Goal: Task Accomplishment & Management: Complete application form

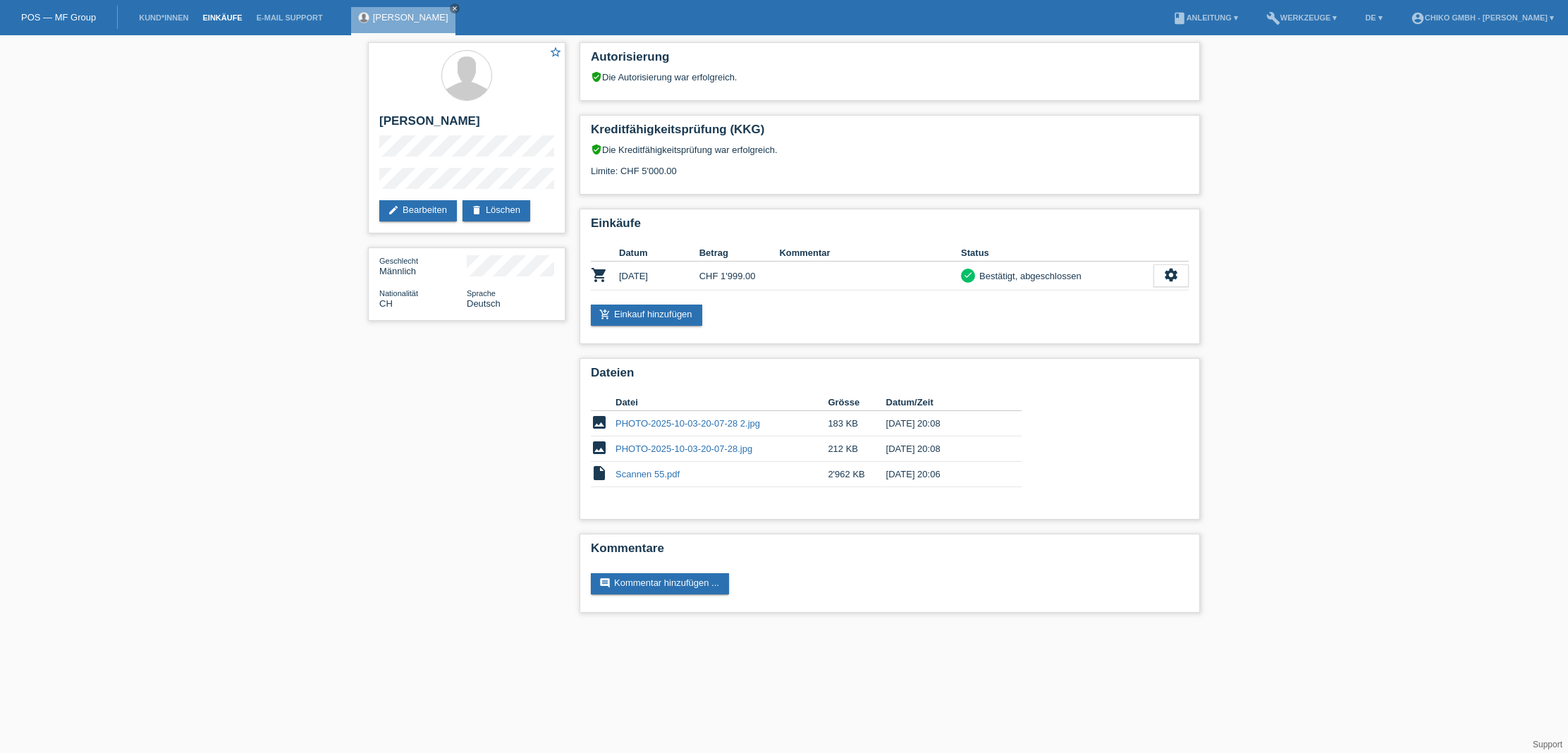
click at [213, 14] on link "Einkäufe" at bounding box center [221, 18] width 54 height 9
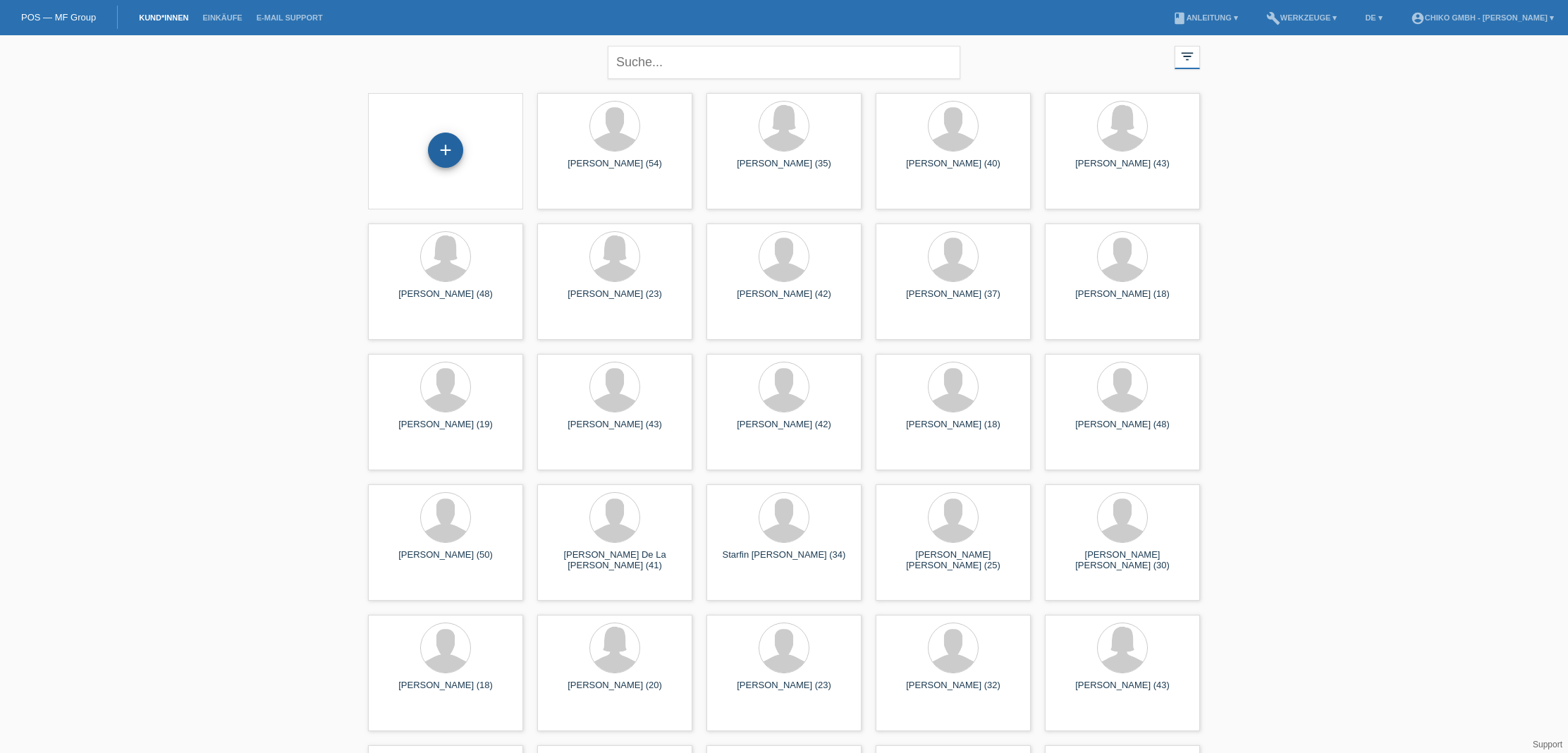
click at [456, 155] on div "+" at bounding box center [445, 151] width 35 height 35
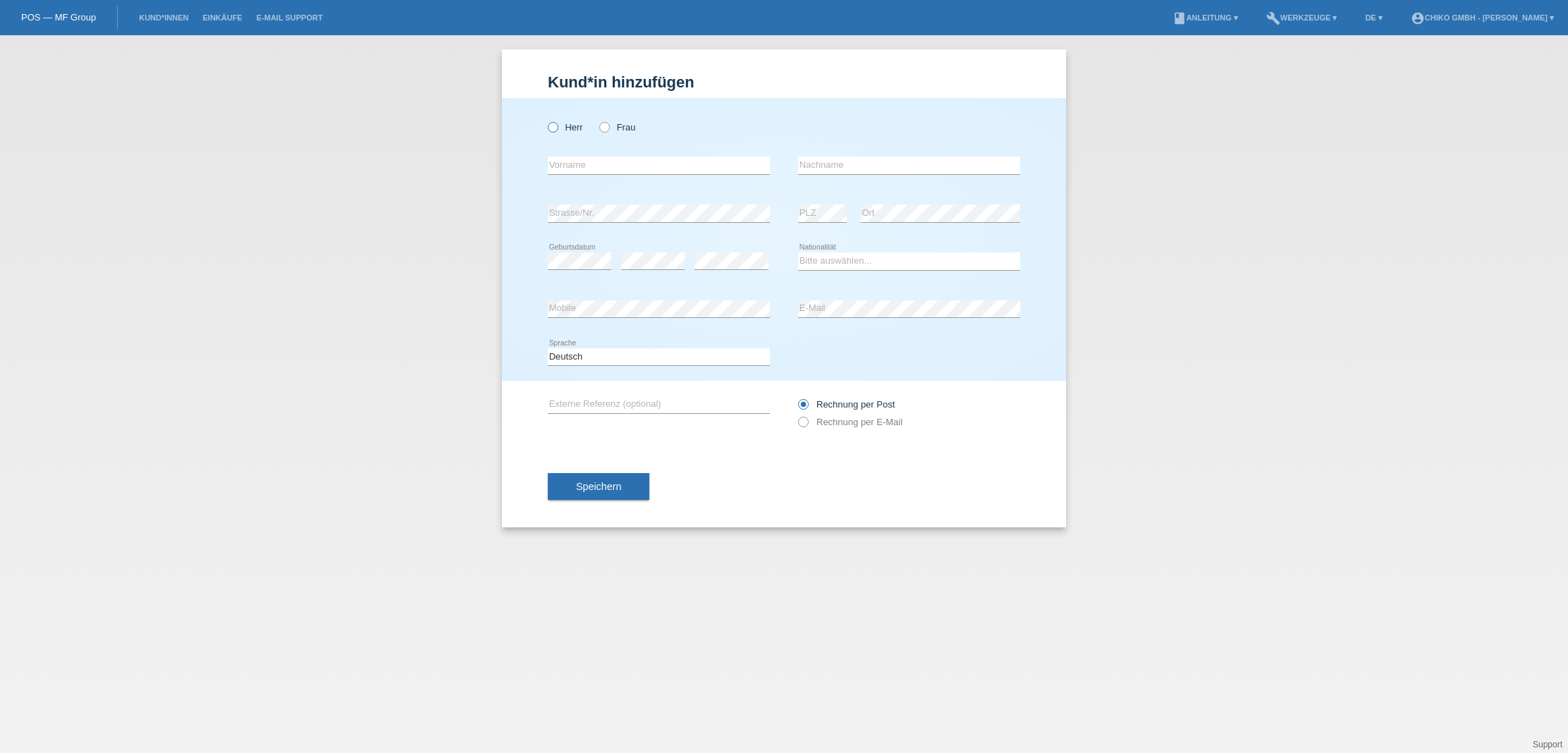
click at [569, 127] on label "Herr" at bounding box center [565, 126] width 35 height 10
click at [557, 127] on input "Herr" at bounding box center [552, 126] width 9 height 9
radio input "true"
click at [631, 167] on input "text" at bounding box center [659, 165] width 222 height 18
type input "Benny"
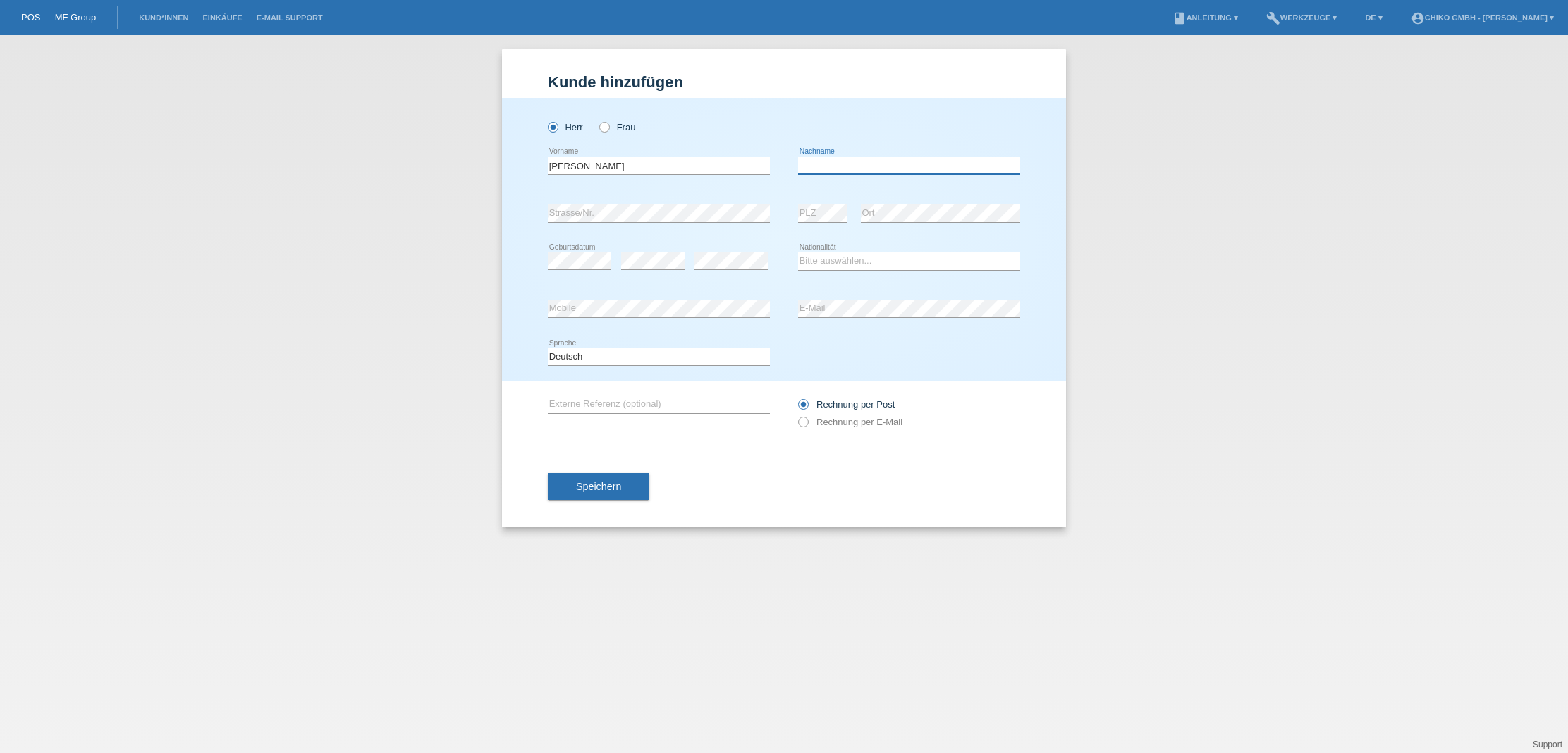
click at [841, 163] on input "text" at bounding box center [909, 165] width 222 height 18
type input "Glöckner"
select select "DE"
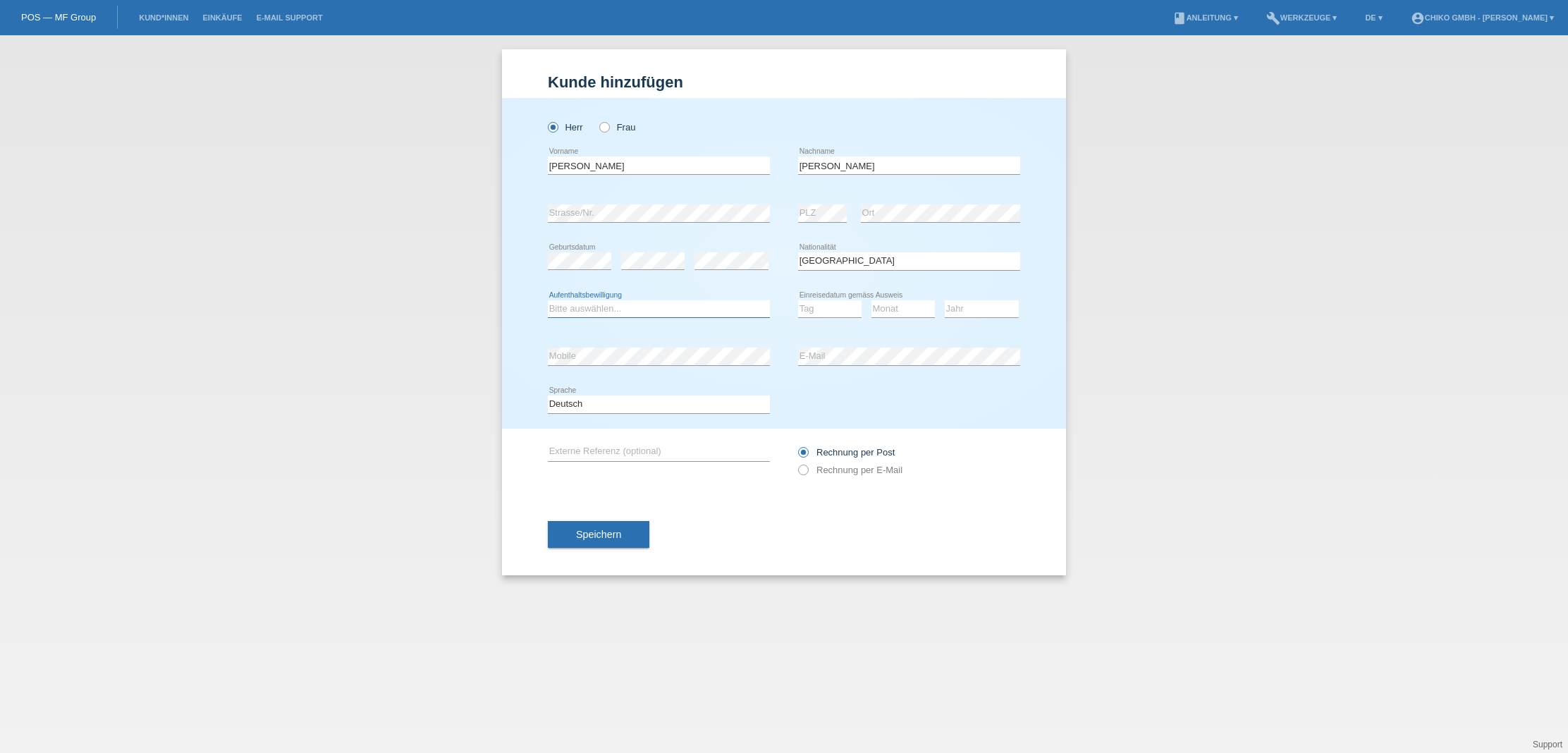
select select "C"
select select "29"
select select "01"
select select "2007"
click at [837, 470] on label "Rechnung per E-Mail" at bounding box center [850, 470] width 105 height 10
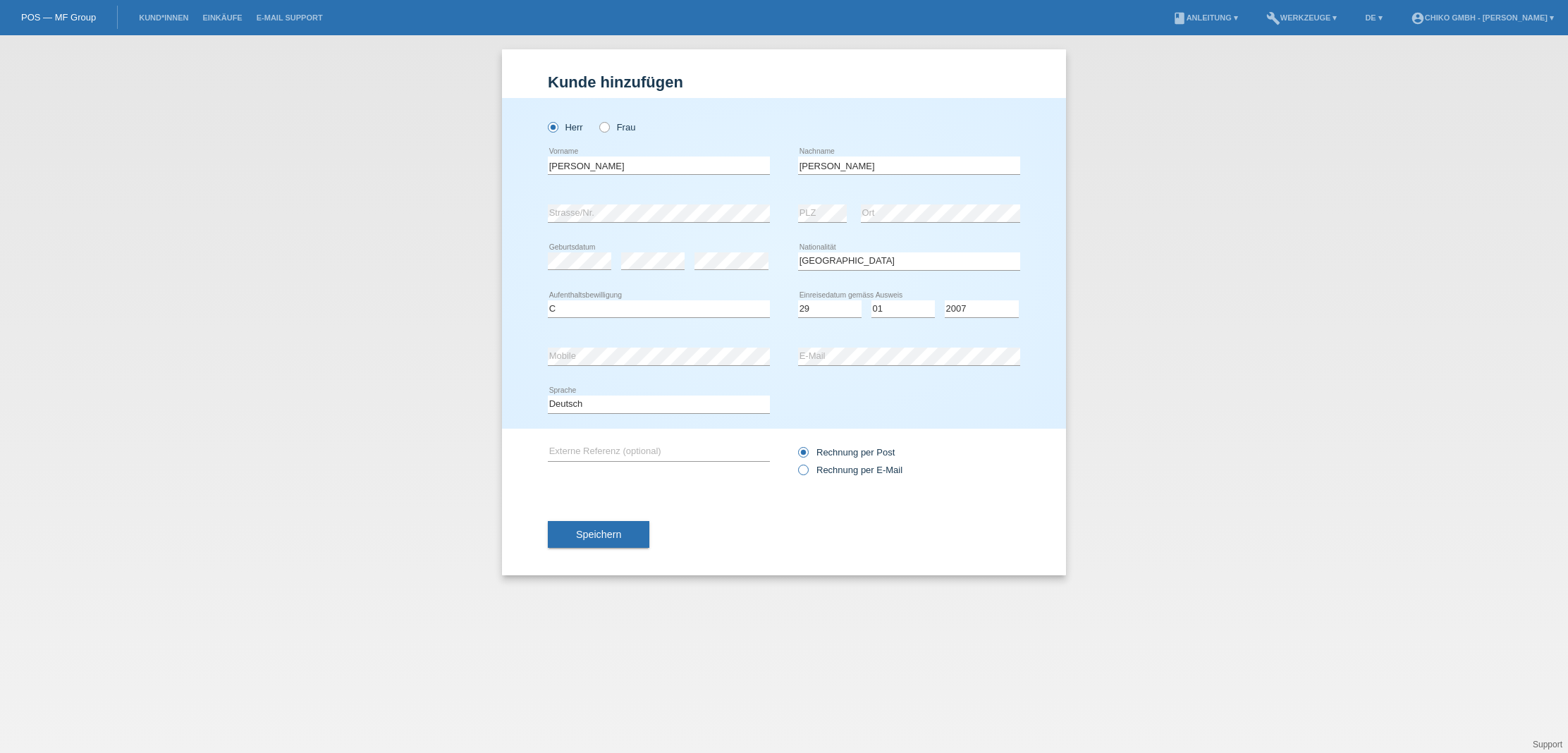
click at [807, 470] on input "Rechnung per E-Mail" at bounding box center [802, 474] width 9 height 18
radio input "true"
click at [608, 541] on button "Speichern" at bounding box center [598, 534] width 101 height 27
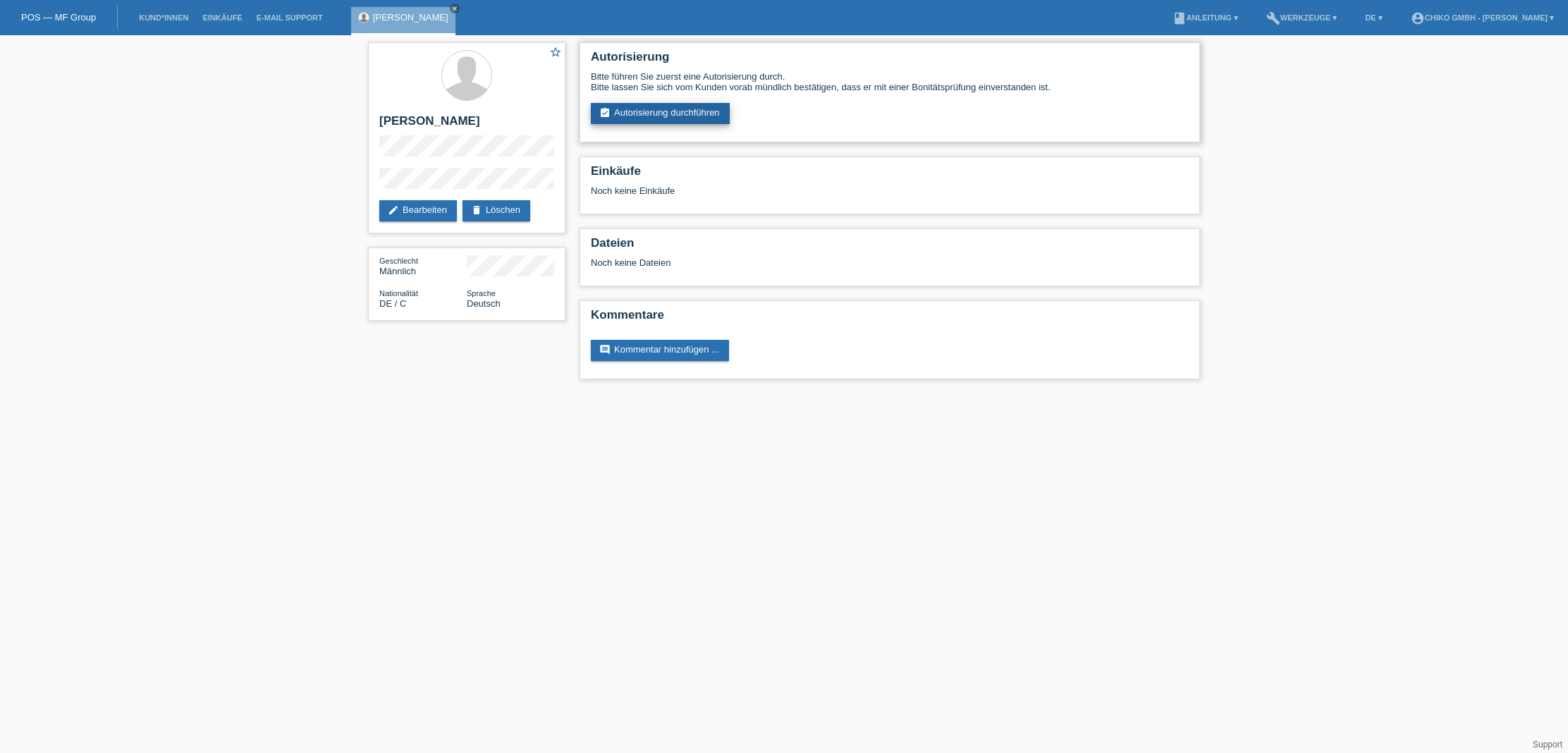
click at [676, 115] on link "assignment_turned_in Autorisierung durchführen" at bounding box center [660, 114] width 139 height 21
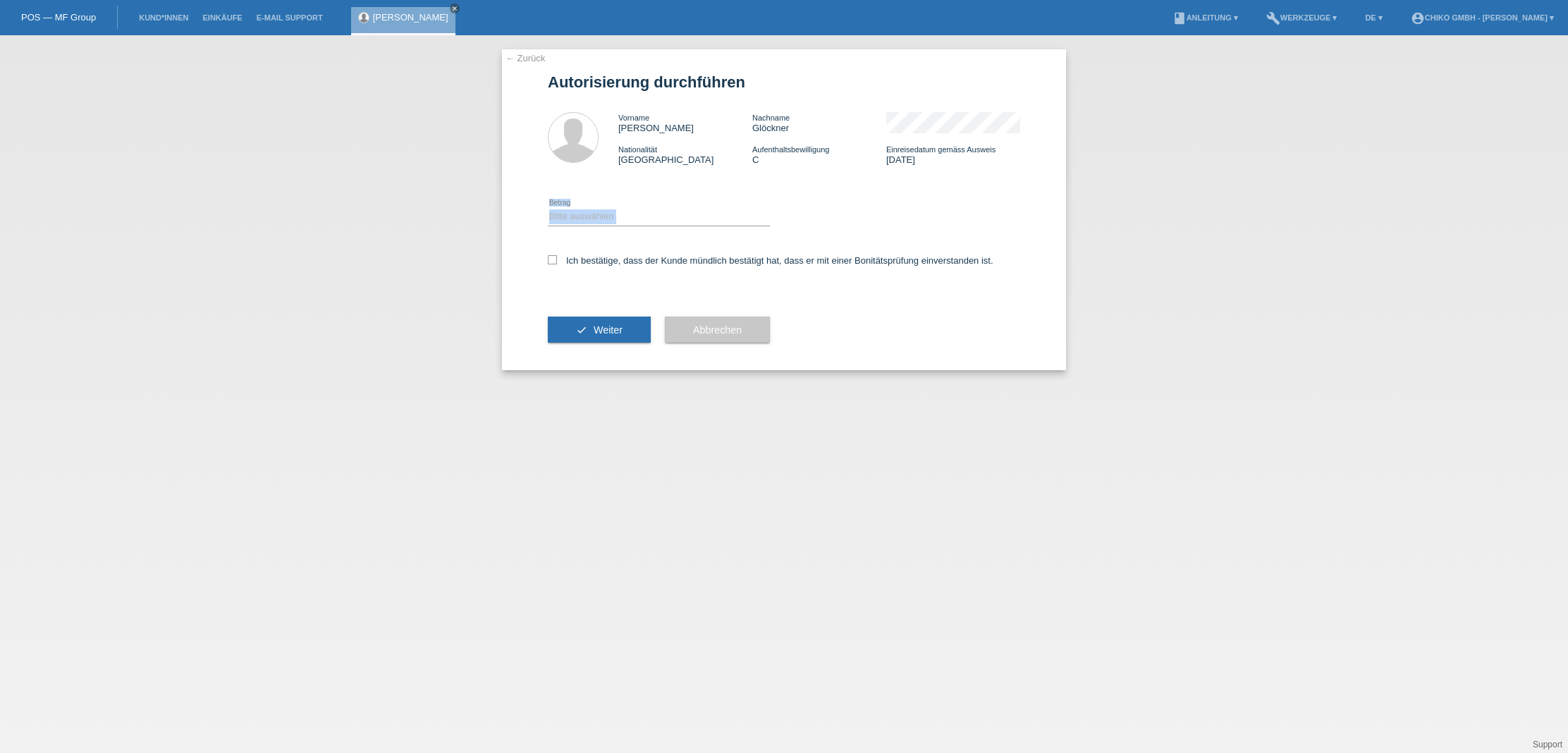
click at [639, 224] on div "Bitte auswählen CHF 1.00 - CHF 499.00 CHF 500.00 - CHF 1'999.00 CHF 2'000.00 - …" at bounding box center [659, 217] width 222 height 18
select select "2"
click at [551, 260] on icon at bounding box center [552, 259] width 9 height 9
click at [551, 260] on input "Ich bestätige, dass der Kunde mündlich bestätigt hat, dass er mit einer Bonität…" at bounding box center [552, 259] width 9 height 9
checkbox input "true"
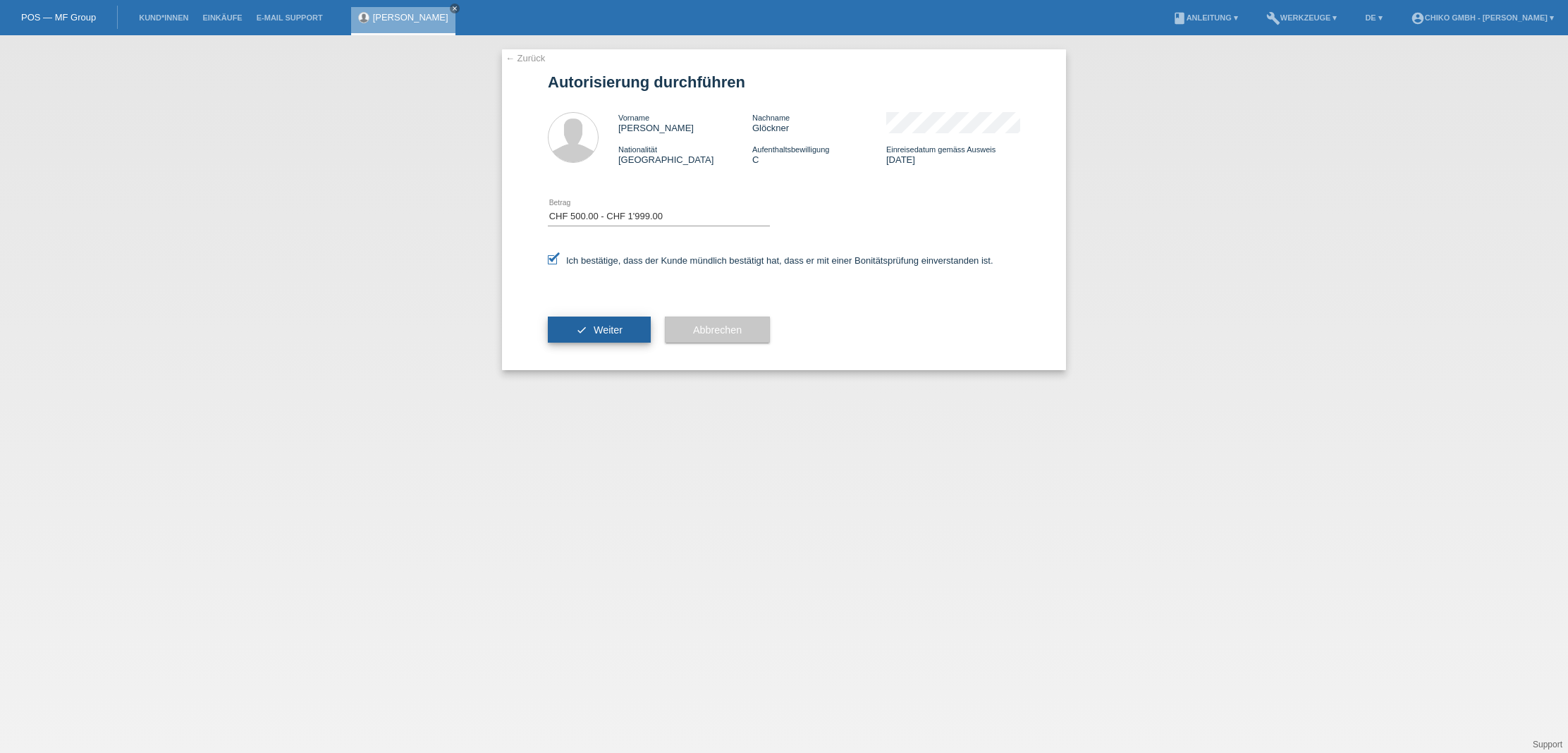
click at [608, 331] on span "Weiter" at bounding box center [608, 330] width 29 height 11
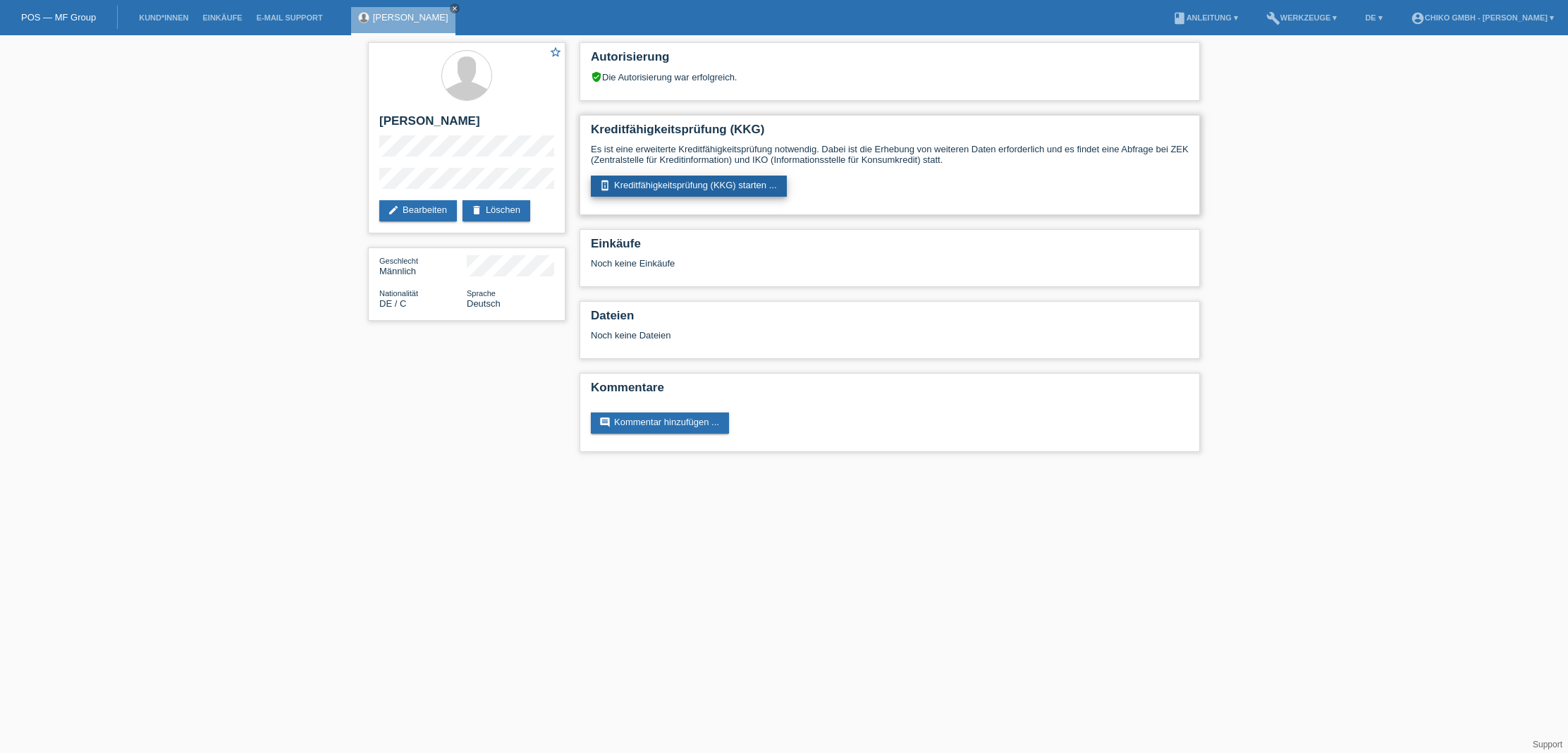
click at [725, 178] on link "perm_device_information Kreditfähigkeitsprüfung (KKG) starten ..." at bounding box center [689, 186] width 196 height 21
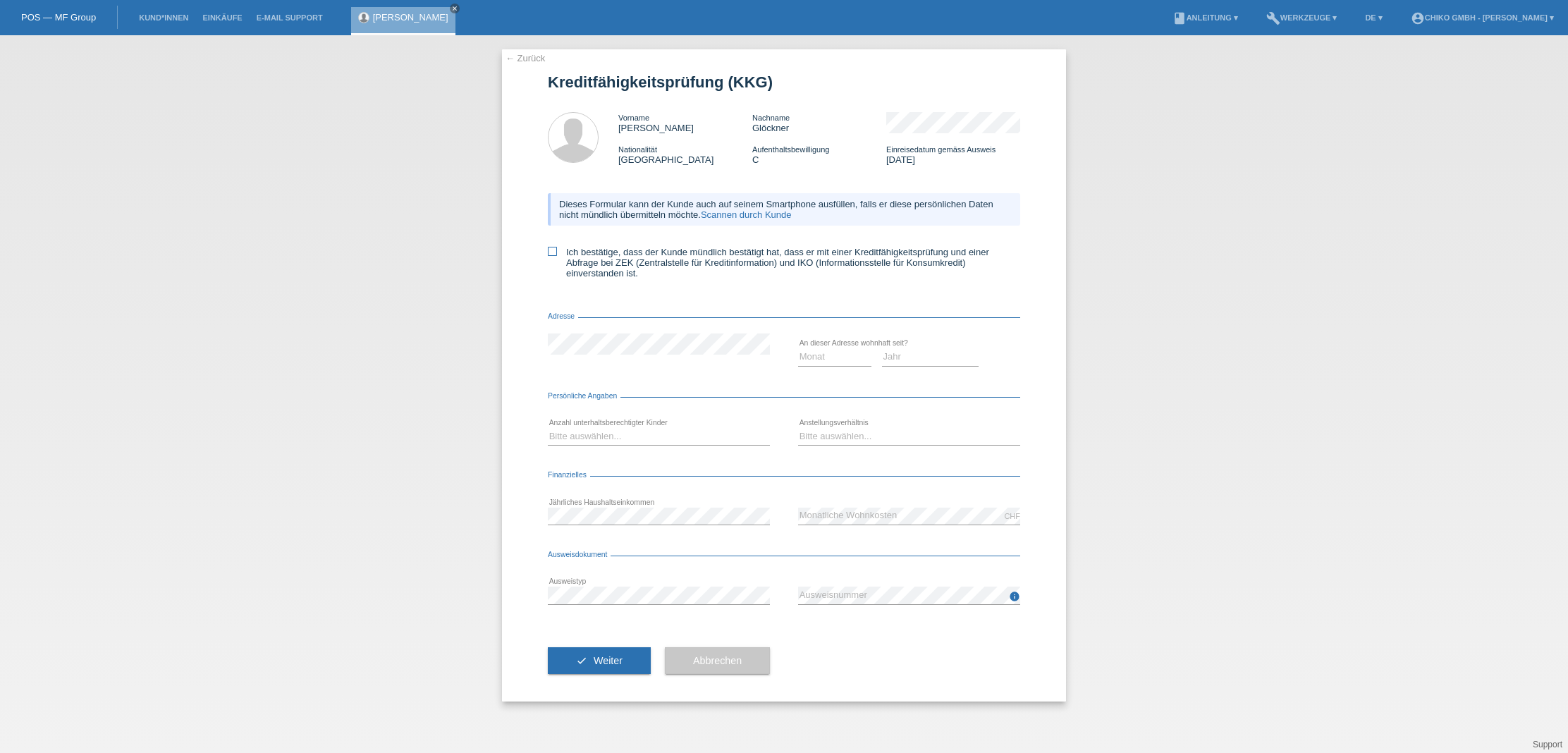
click at [557, 251] on label "Ich bestätige, dass der Kunde mündlich bestätigt hat, dass er mit einer Kreditf…" at bounding box center [784, 262] width 473 height 31
click at [557, 251] on input "Ich bestätige, dass der Kunde mündlich bestätigt hat, dass er mit einer Kreditf…" at bounding box center [552, 250] width 9 height 9
checkbox input "true"
select select "2017"
select select "05"
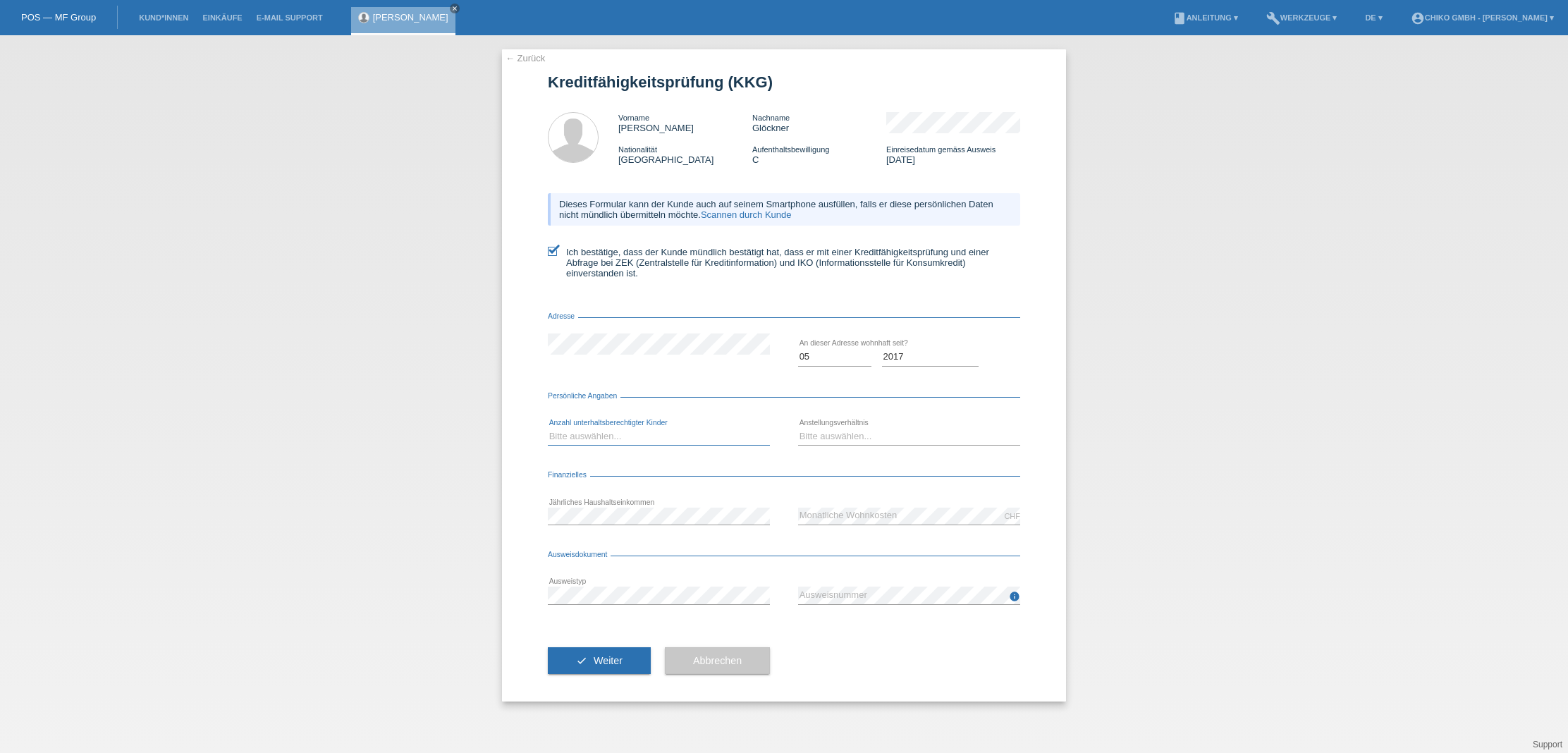
select select "2"
select select "UNLIMITED"
drag, startPoint x: 880, startPoint y: 650, endPoint x: 857, endPoint y: 641, distance: 24.7
click at [879, 649] on div "check Weiter Abbrechen" at bounding box center [784, 661] width 473 height 82
click at [611, 661] on span "Weiter" at bounding box center [608, 660] width 29 height 11
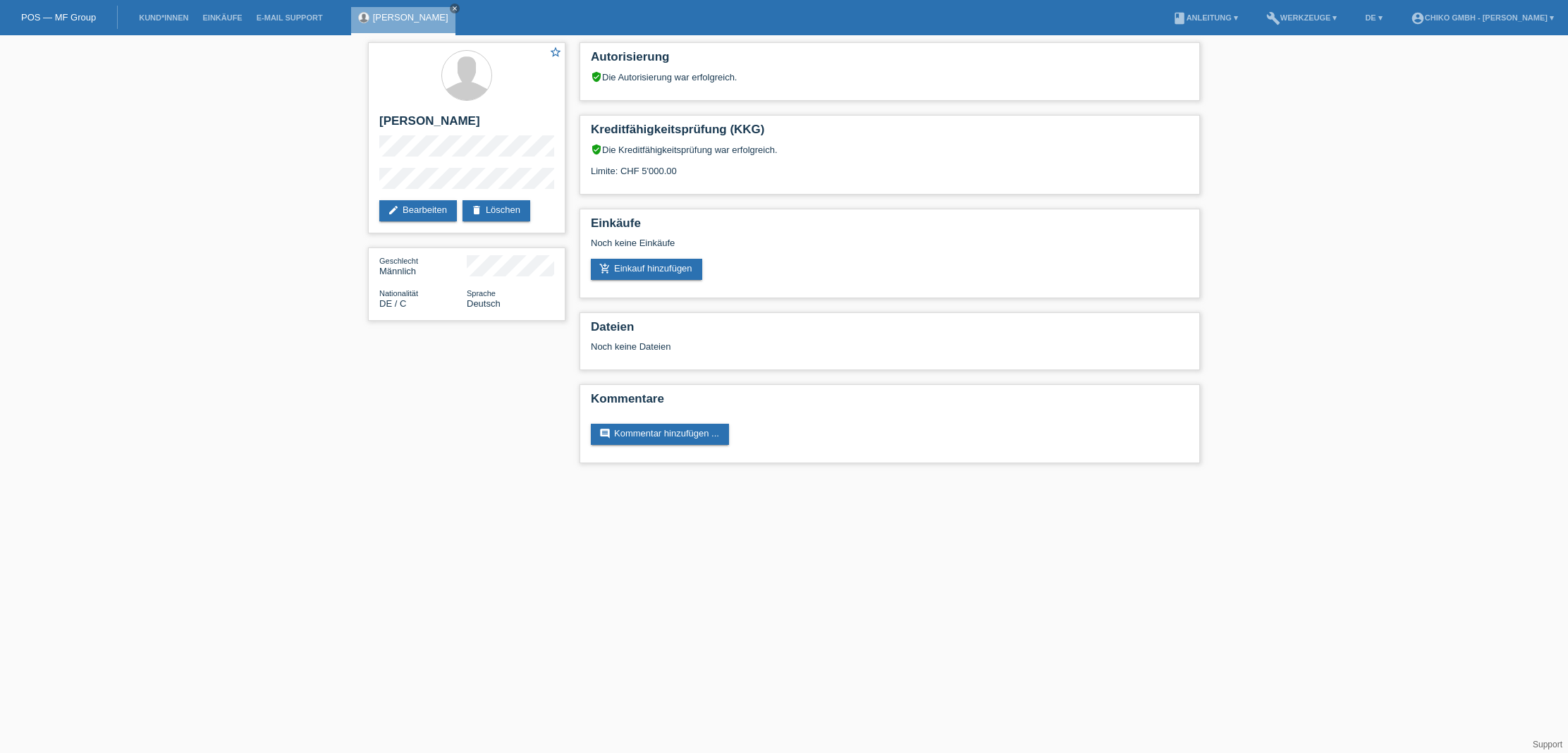
click at [218, 24] on li "Einkäufe" at bounding box center [221, 18] width 54 height 36
click at [221, 20] on link "Einkäufe" at bounding box center [221, 18] width 54 height 9
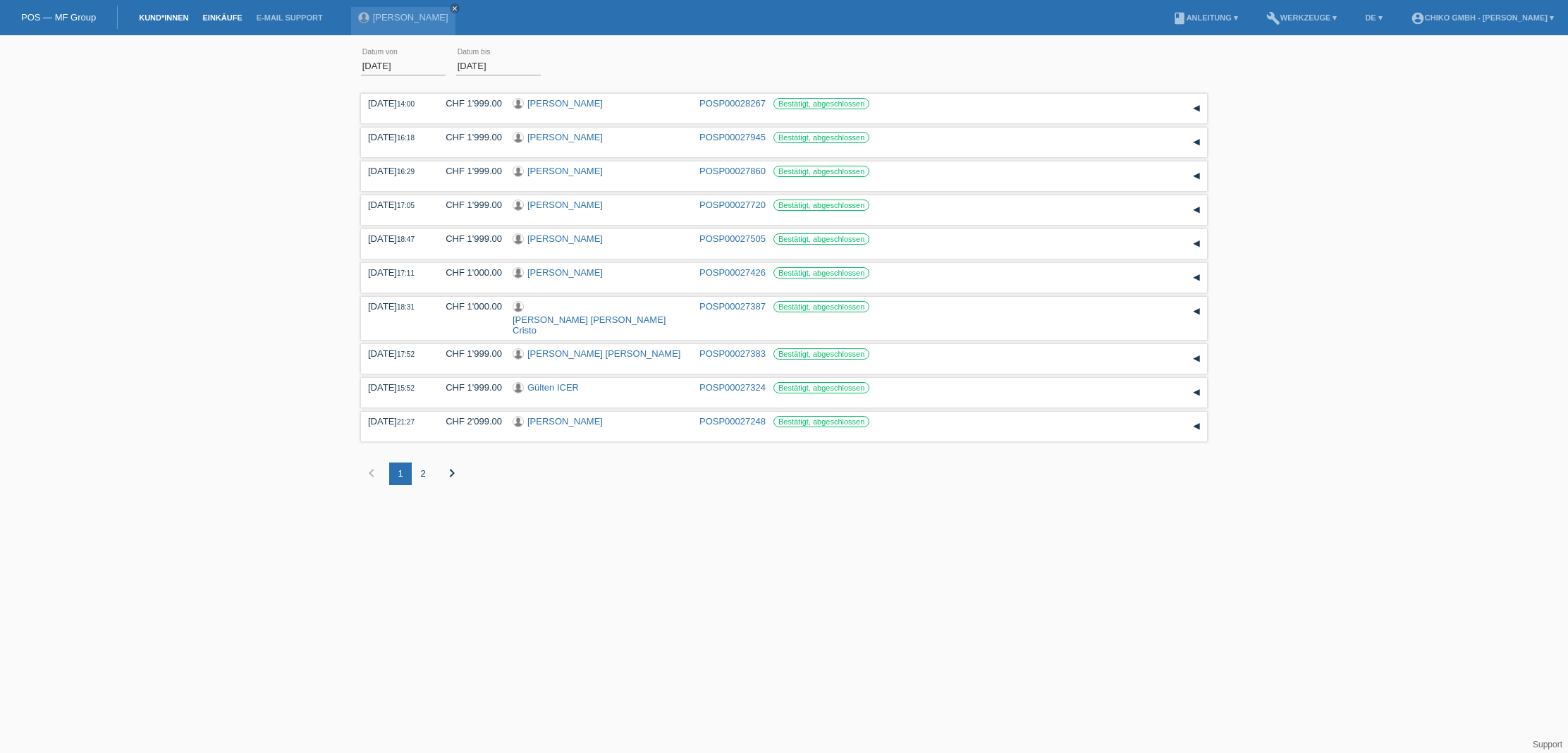
click at [164, 18] on link "Kund*innen" at bounding box center [163, 18] width 64 height 9
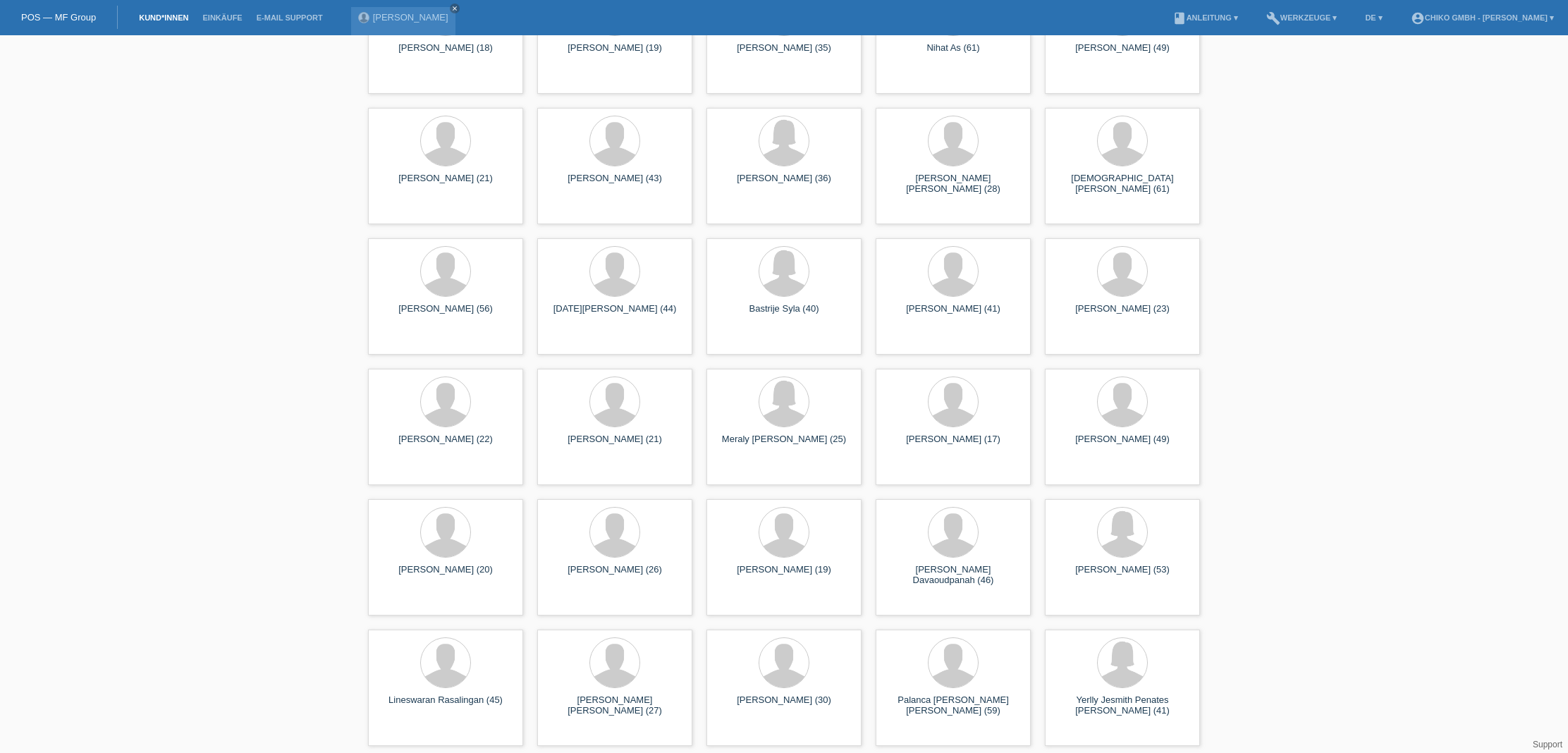
scroll to position [1550, 0]
click at [165, 20] on link "Kund*innen" at bounding box center [163, 18] width 64 height 9
